Goal: Browse casually: Explore the website without a specific task or goal

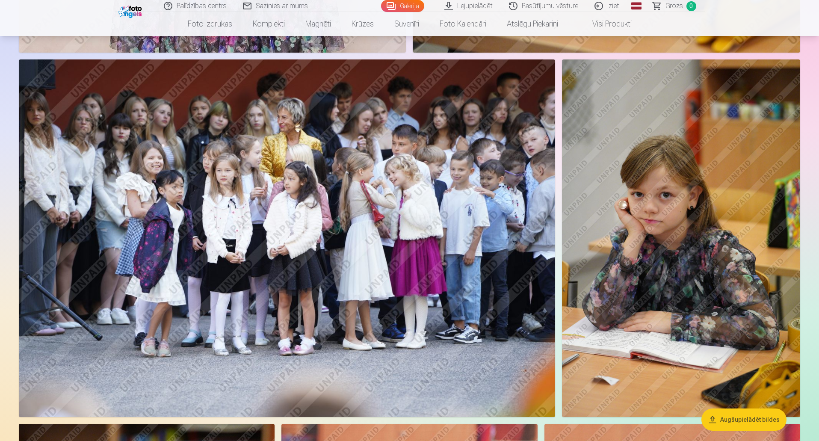
scroll to position [6715, 0]
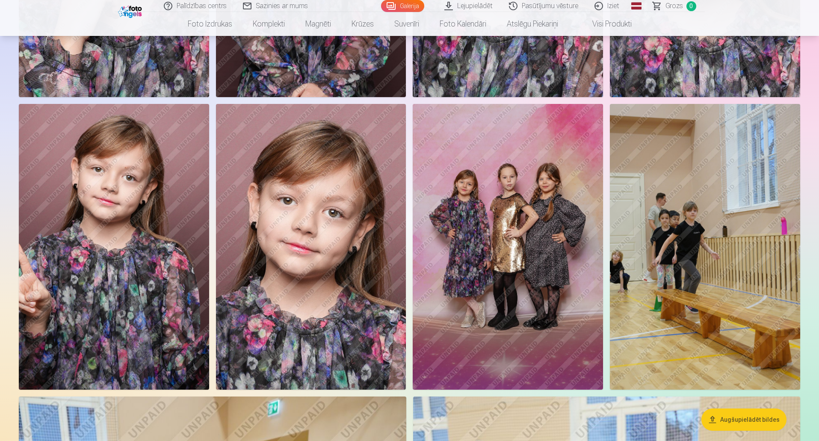
click at [508, 217] on img at bounding box center [508, 246] width 190 height 285
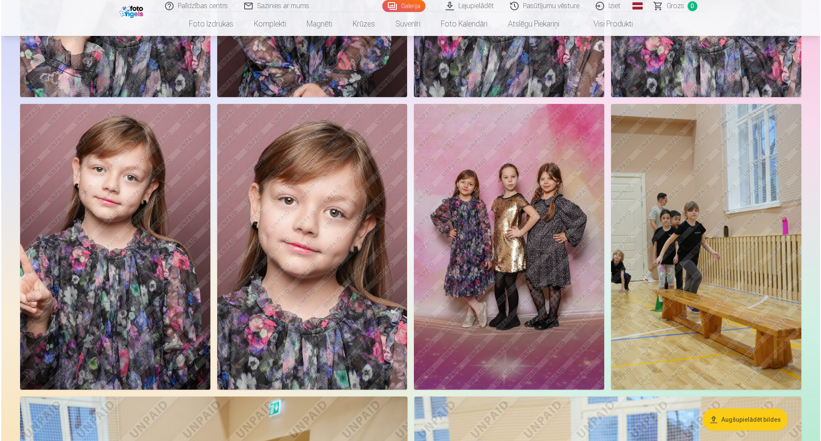
scroll to position [9348, 0]
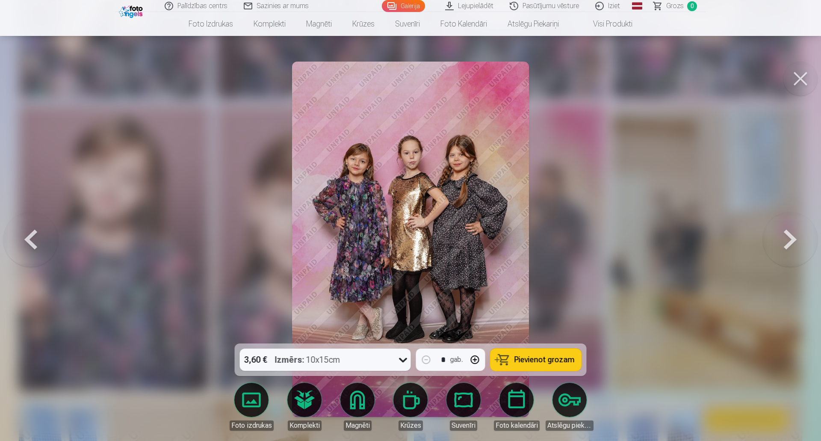
click at [787, 242] on button at bounding box center [790, 239] width 55 height 191
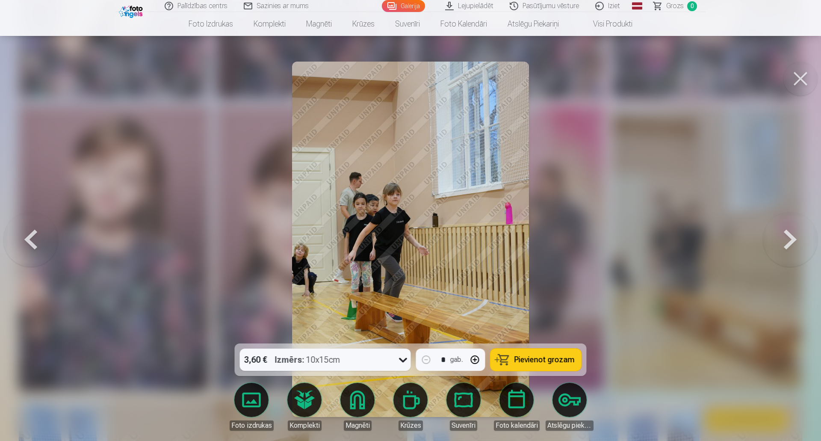
click at [39, 237] on button at bounding box center [30, 239] width 55 height 191
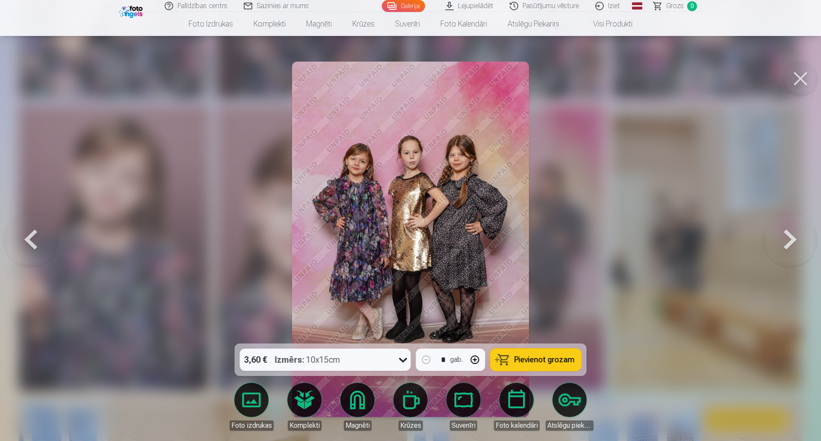
click at [787, 240] on button at bounding box center [790, 239] width 55 height 191
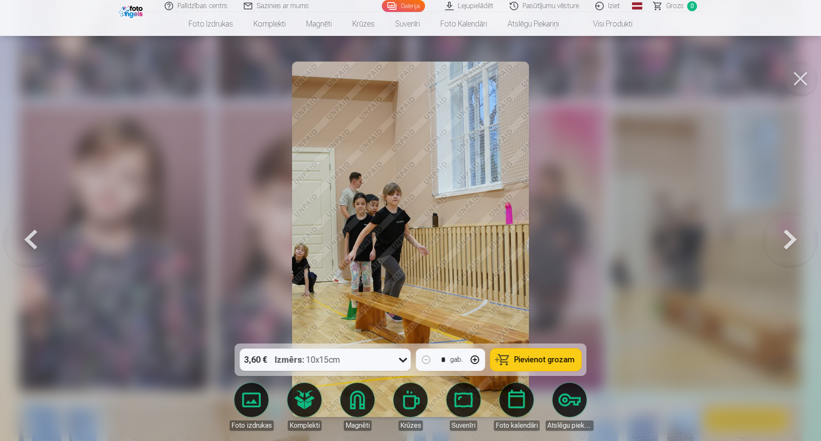
click at [787, 240] on button at bounding box center [790, 239] width 55 height 191
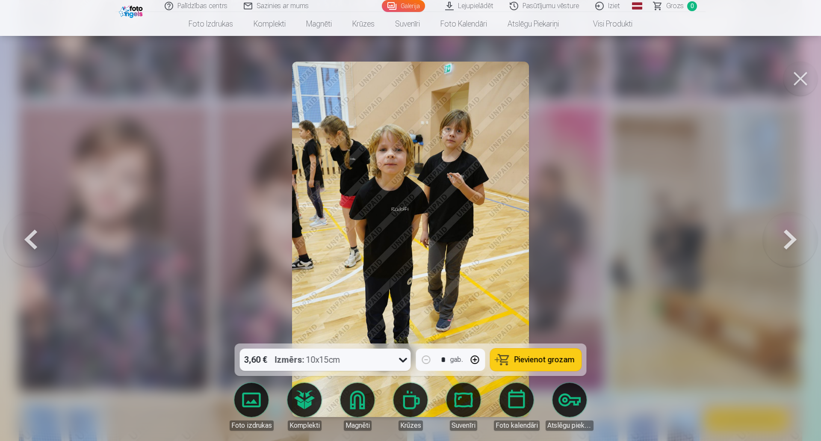
click at [787, 240] on button at bounding box center [790, 239] width 55 height 191
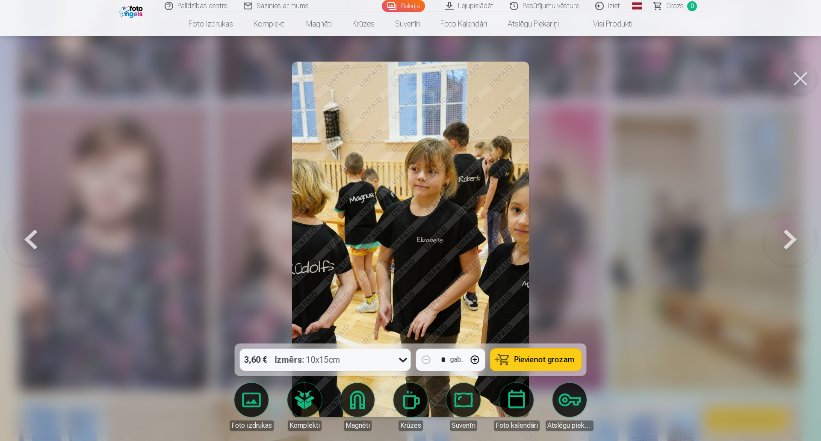
click at [787, 240] on button at bounding box center [790, 239] width 55 height 191
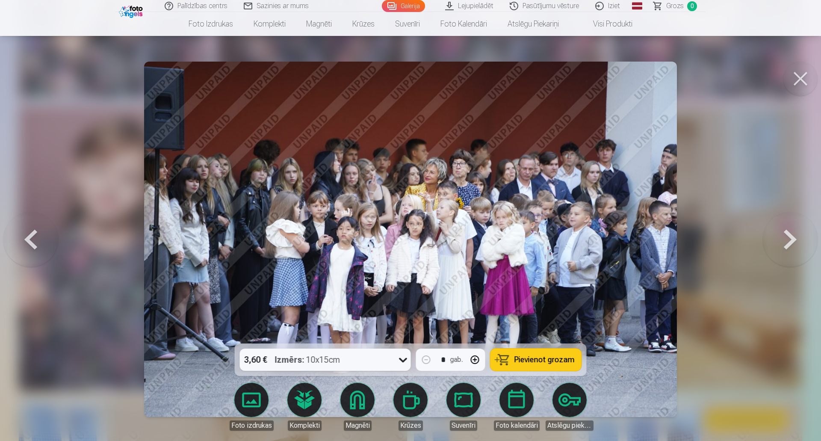
click at [787, 240] on button at bounding box center [790, 239] width 55 height 191
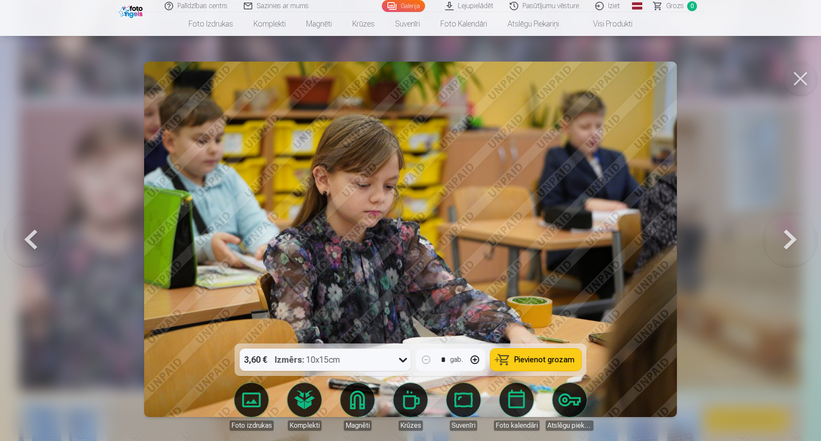
click at [787, 240] on button at bounding box center [790, 239] width 55 height 191
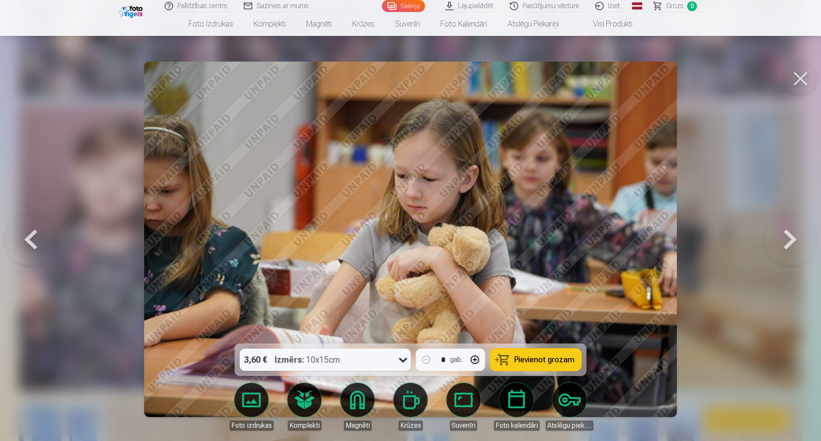
click at [787, 240] on button at bounding box center [790, 239] width 55 height 191
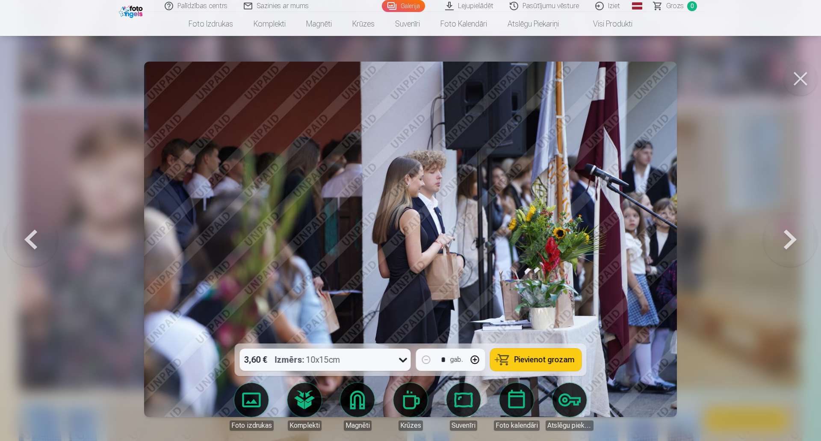
click at [787, 240] on button at bounding box center [790, 239] width 55 height 191
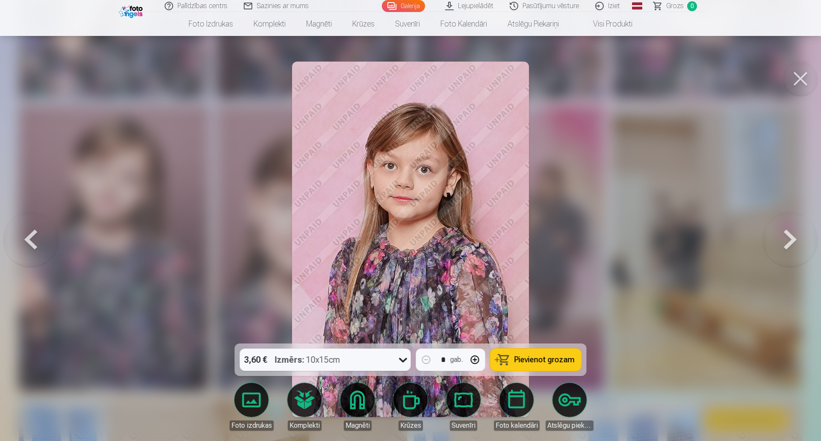
click at [796, 79] on button at bounding box center [801, 79] width 34 height 34
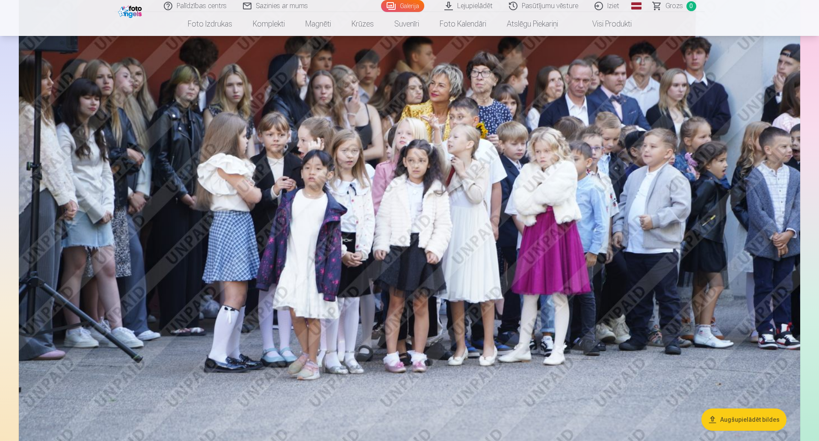
scroll to position [10393, 0]
